Goal: Transaction & Acquisition: Obtain resource

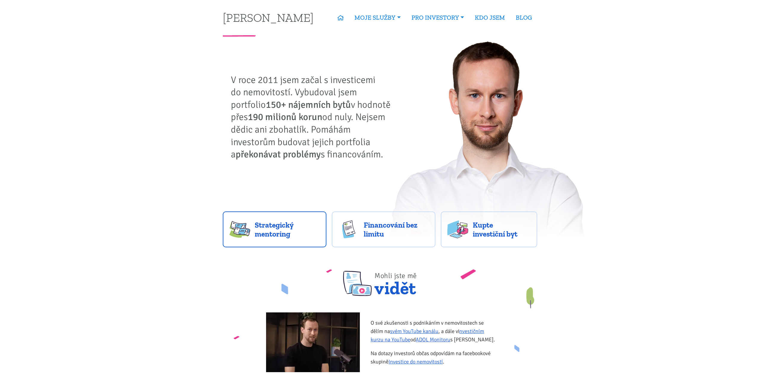
click at [254, 225] on link "Strategický mentoring" at bounding box center [275, 229] width 104 height 36
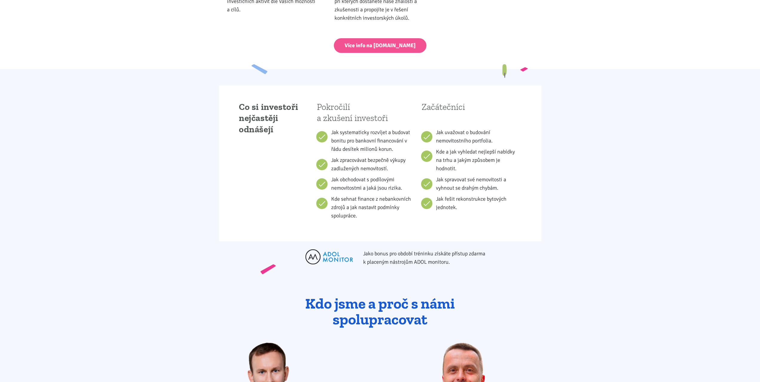
scroll to position [299, 0]
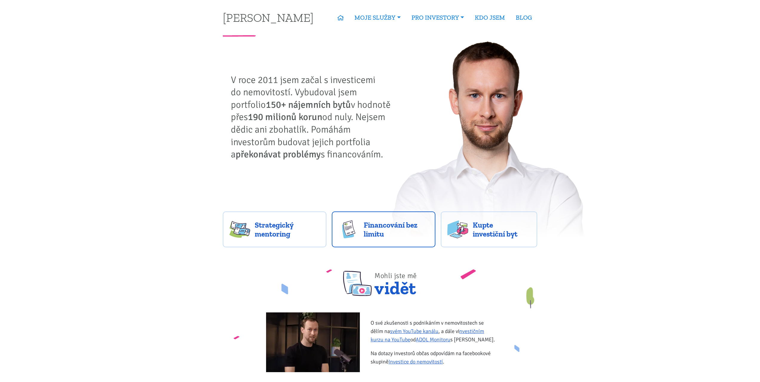
click at [389, 233] on span "Financování bez limitu" at bounding box center [396, 229] width 65 height 18
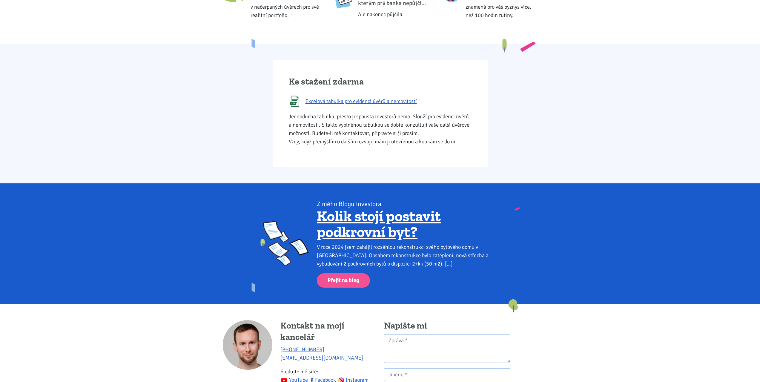
scroll to position [269, 0]
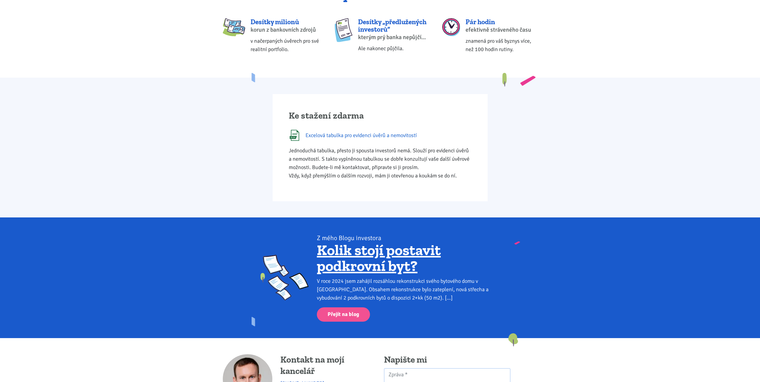
click at [347, 136] on span "Excelová tabulka pro evidenci úvěrů a nemovitostí" at bounding box center [360, 135] width 111 height 8
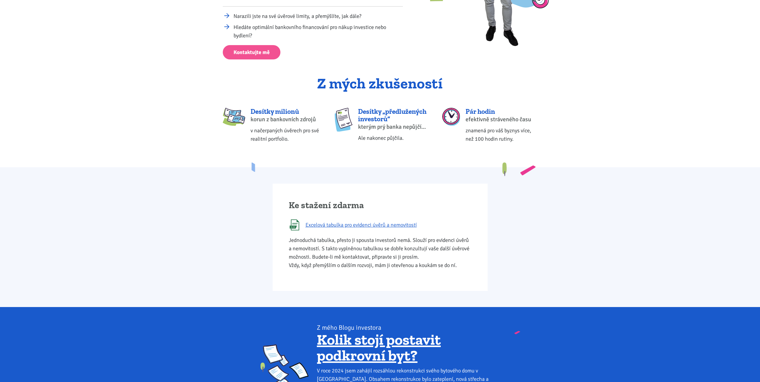
scroll to position [0, 0]
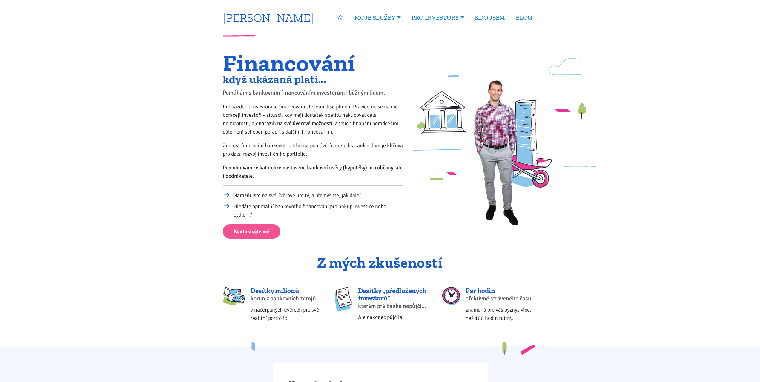
click at [239, 15] on link "[PERSON_NAME]" at bounding box center [268, 18] width 91 height 12
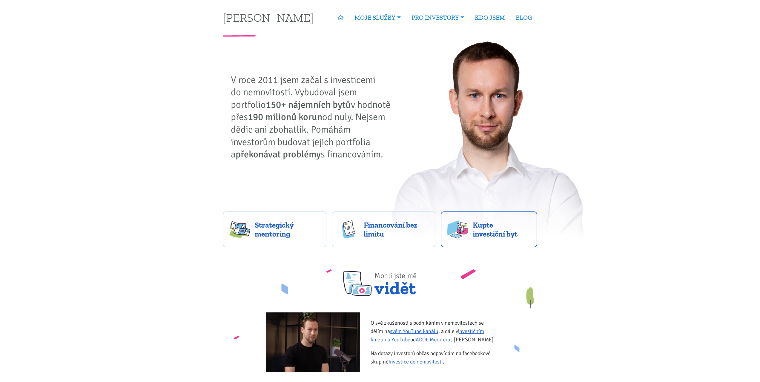
click at [488, 229] on span "Kupte investiční byt" at bounding box center [502, 229] width 58 height 18
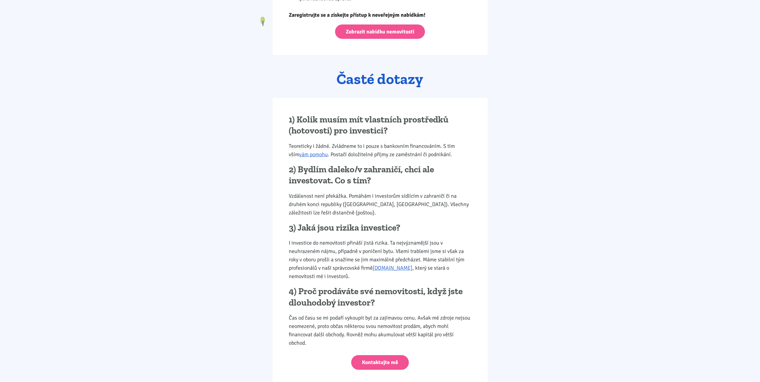
scroll to position [1011, 0]
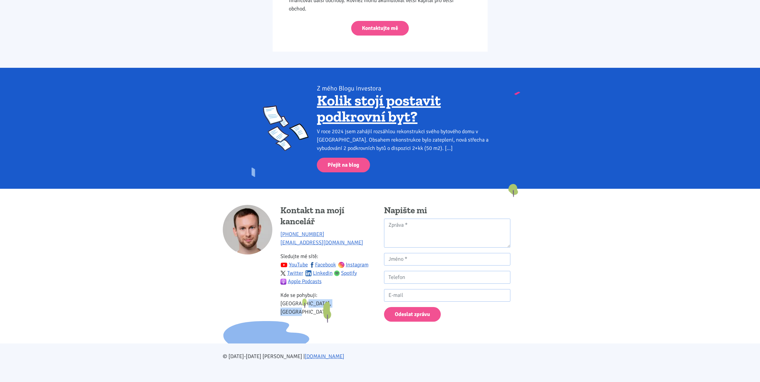
drag, startPoint x: 289, startPoint y: 299, endPoint x: 329, endPoint y: 310, distance: 41.8
click at [329, 310] on div "Kontakt na mojí kancelář +420 774 923 321 info@tk1.cz Sledujte mé sítě: YouTube…" at bounding box center [328, 263] width 96 height 116
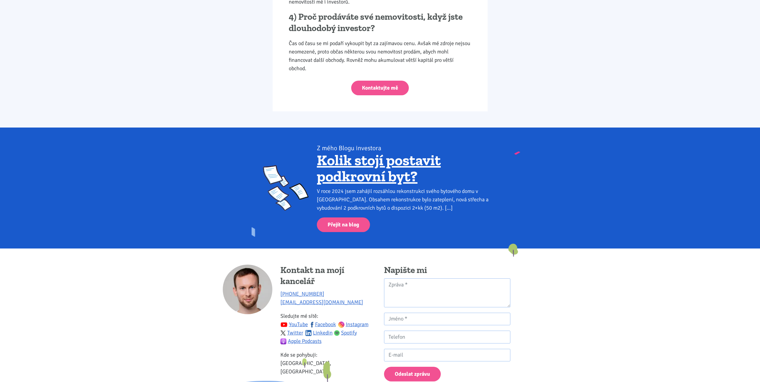
scroll to position [617, 0]
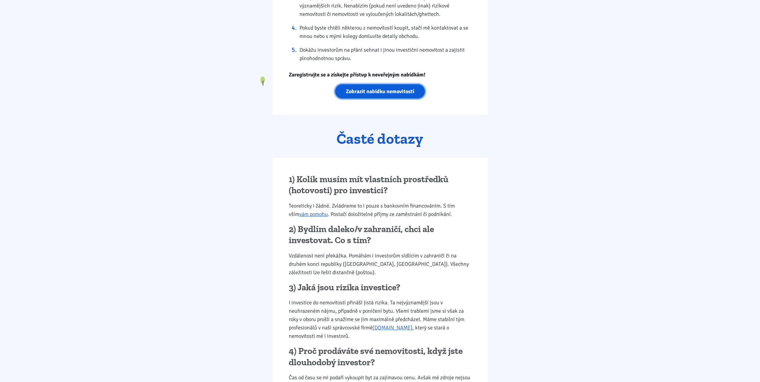
click at [355, 91] on link "Zobrazit nabídku nemovitostí" at bounding box center [380, 91] width 90 height 15
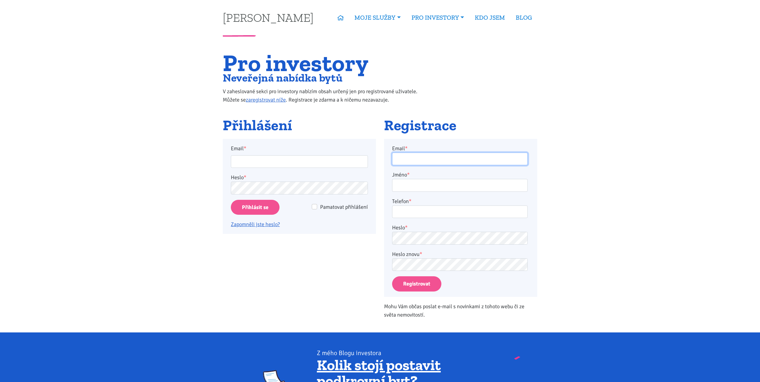
click at [410, 154] on input "Email *" at bounding box center [460, 159] width 136 height 13
type input "radon.jiri@icloud.com"
type input "Jiří Radoň"
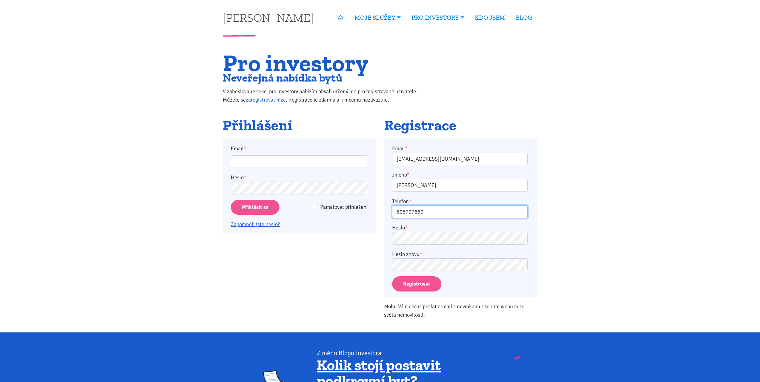
type input "606707660"
drag, startPoint x: 424, startPoint y: 287, endPoint x: 421, endPoint y: 284, distance: 4.3
click at [423, 287] on button "Registrovat" at bounding box center [416, 283] width 49 height 15
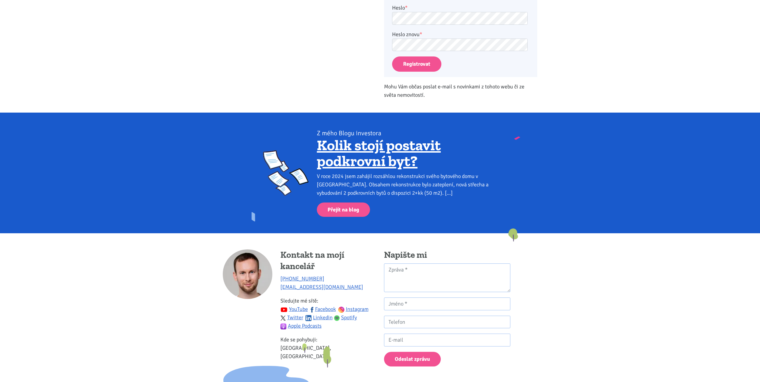
scroll to position [277, 0]
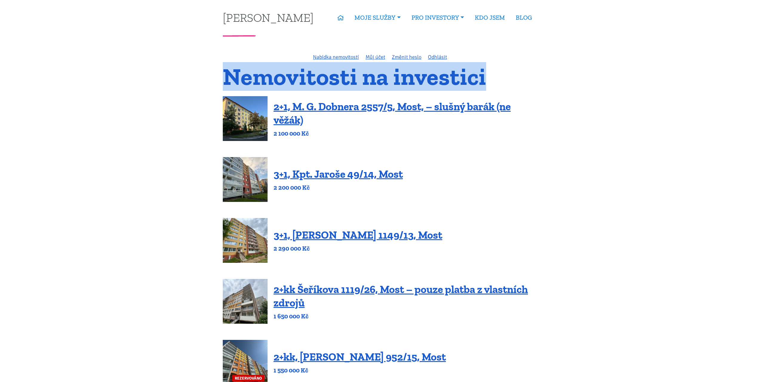
drag, startPoint x: 224, startPoint y: 74, endPoint x: 494, endPoint y: 75, distance: 270.5
click at [494, 75] on h1 "Nemovitosti na investici" at bounding box center [380, 77] width 314 height 20
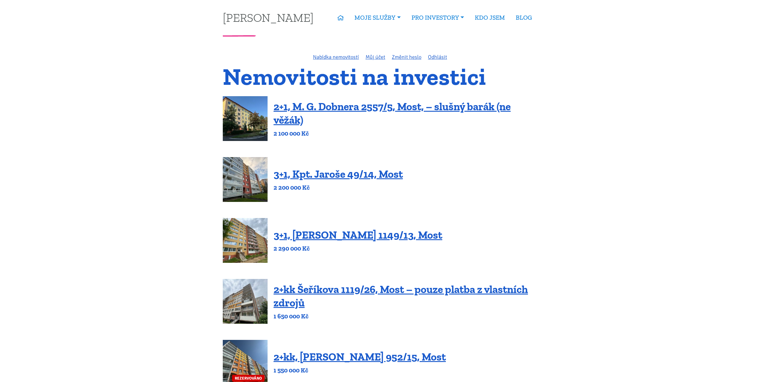
click at [337, 58] on link "Nabídka nemovitostí" at bounding box center [336, 57] width 46 height 7
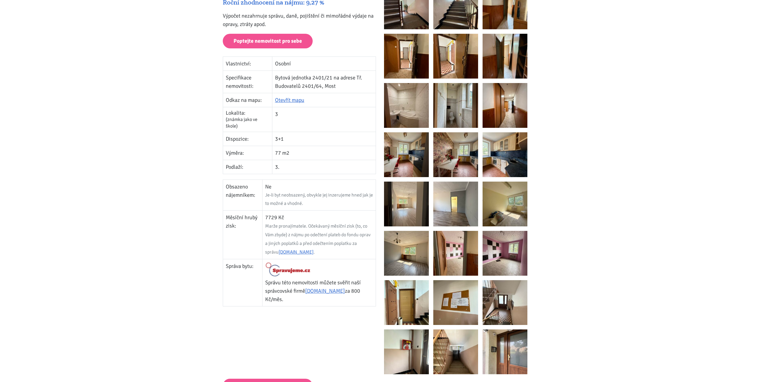
scroll to position [119, 0]
click at [287, 99] on link "Otevřít mapu" at bounding box center [289, 100] width 29 height 7
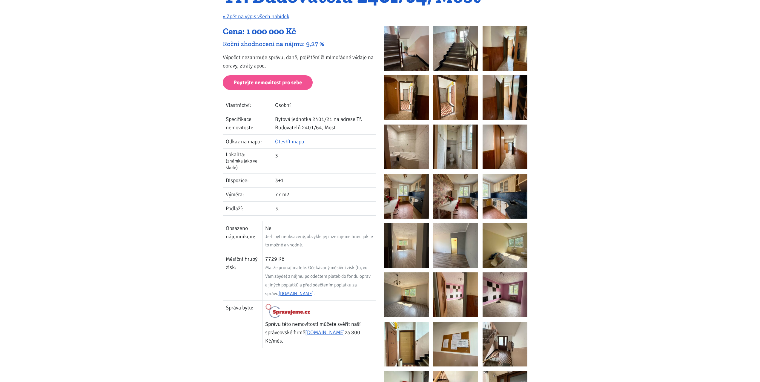
scroll to position [60, 0]
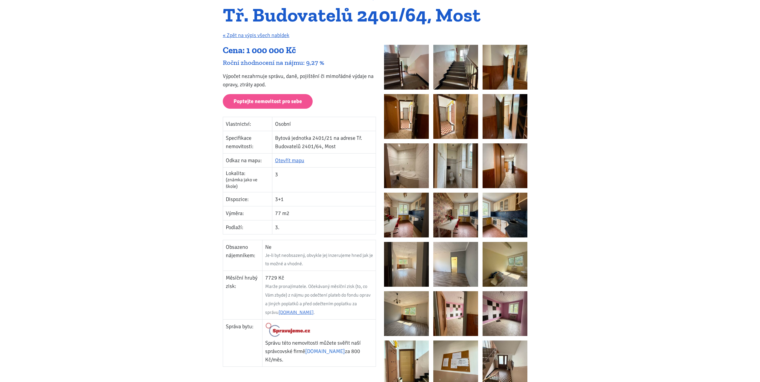
click at [325, 351] on link "[DOMAIN_NAME]" at bounding box center [325, 351] width 40 height 7
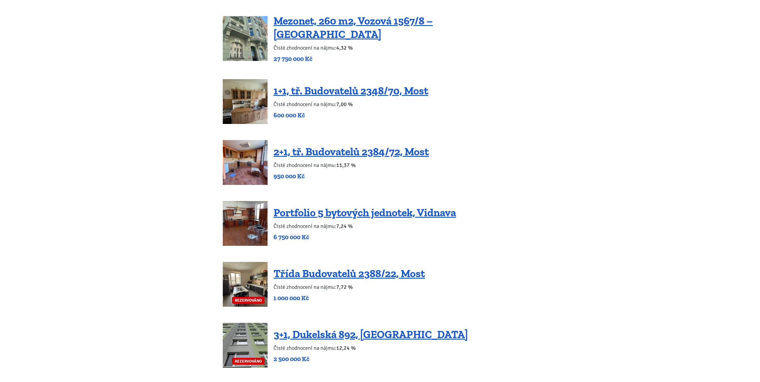
scroll to position [1110, 0]
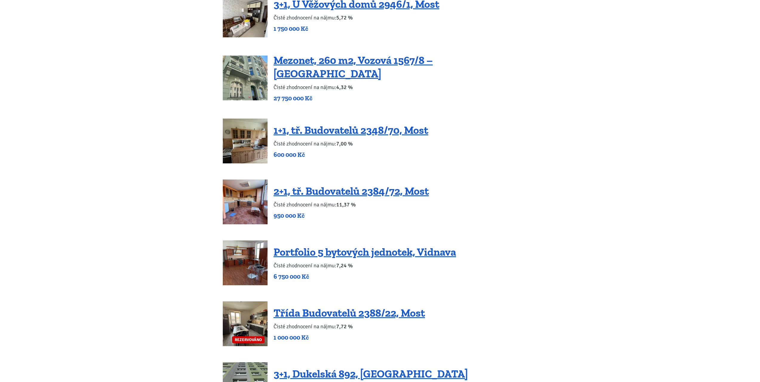
scroll to position [1075, 0]
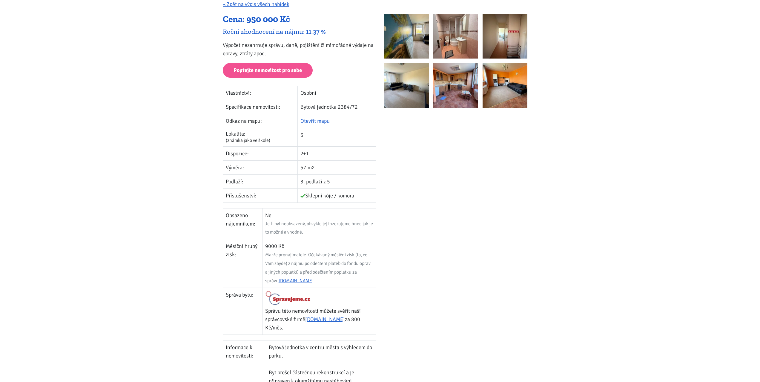
scroll to position [60, 0]
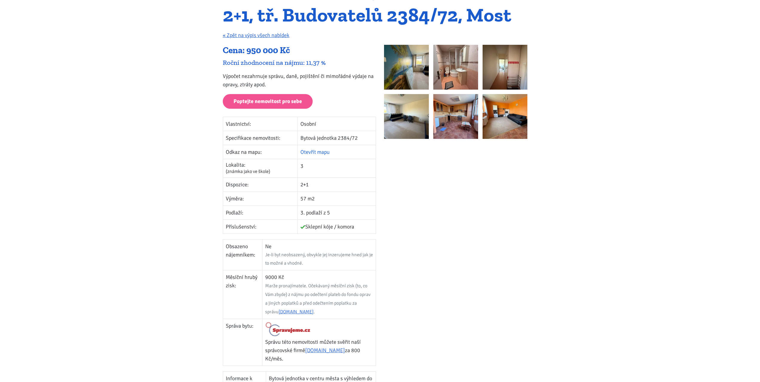
click at [317, 153] on link "Otevřít mapu" at bounding box center [314, 152] width 29 height 7
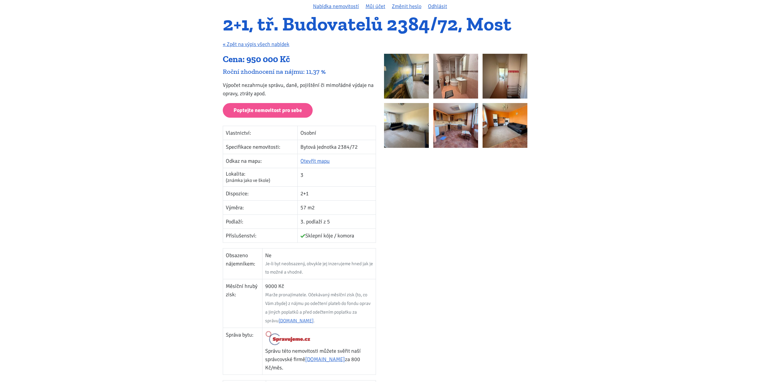
scroll to position [0, 0]
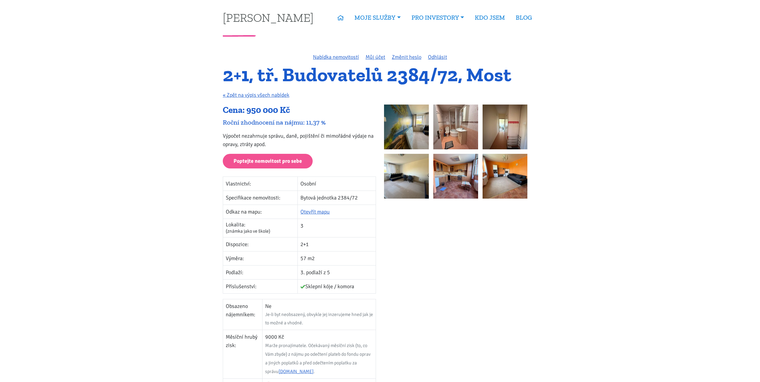
click at [403, 139] on img at bounding box center [406, 127] width 45 height 45
